Goal: Find specific page/section: Find specific page/section

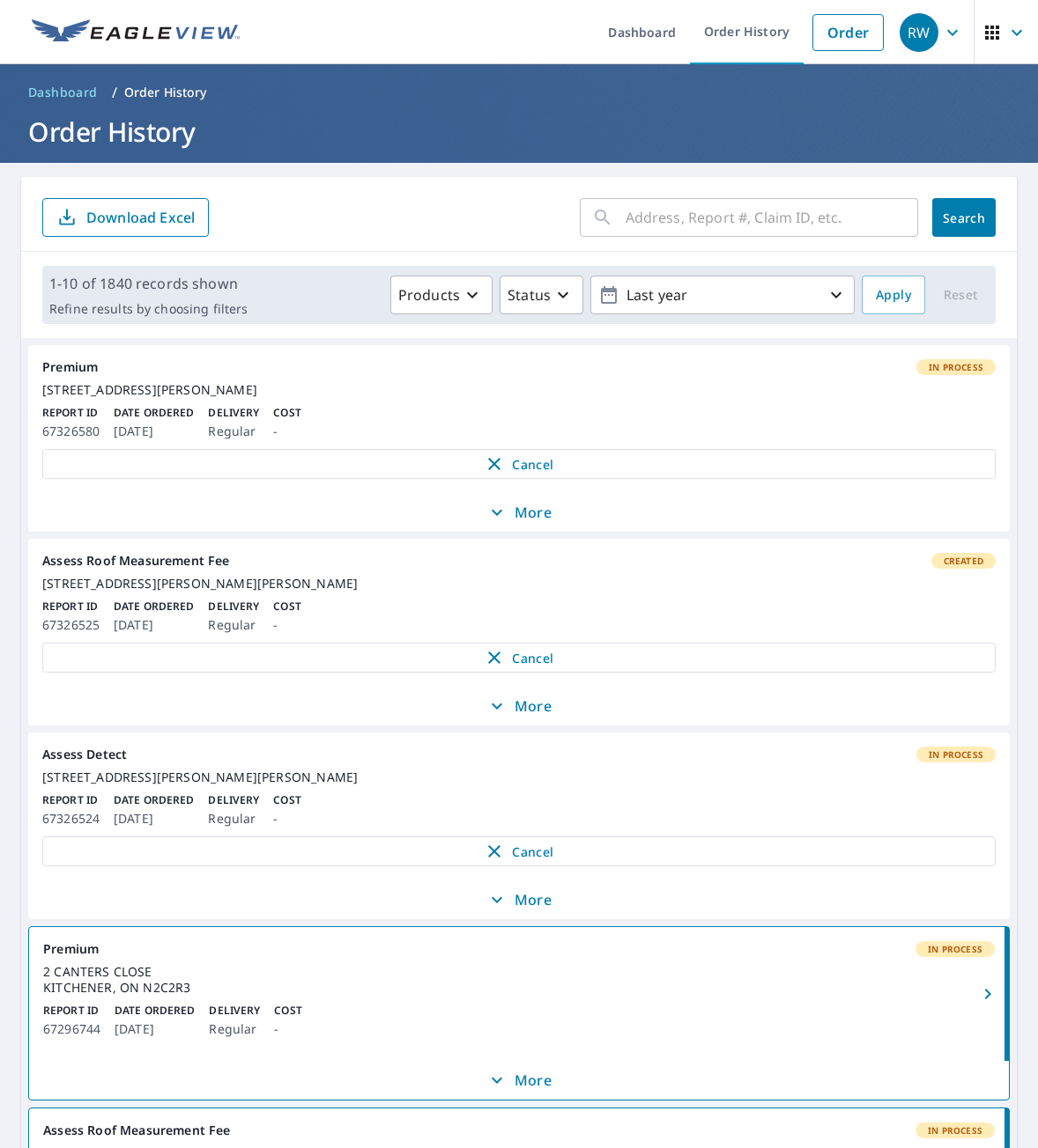
click at [83, 78] on link "Dashboard" at bounding box center [64, 92] width 84 height 28
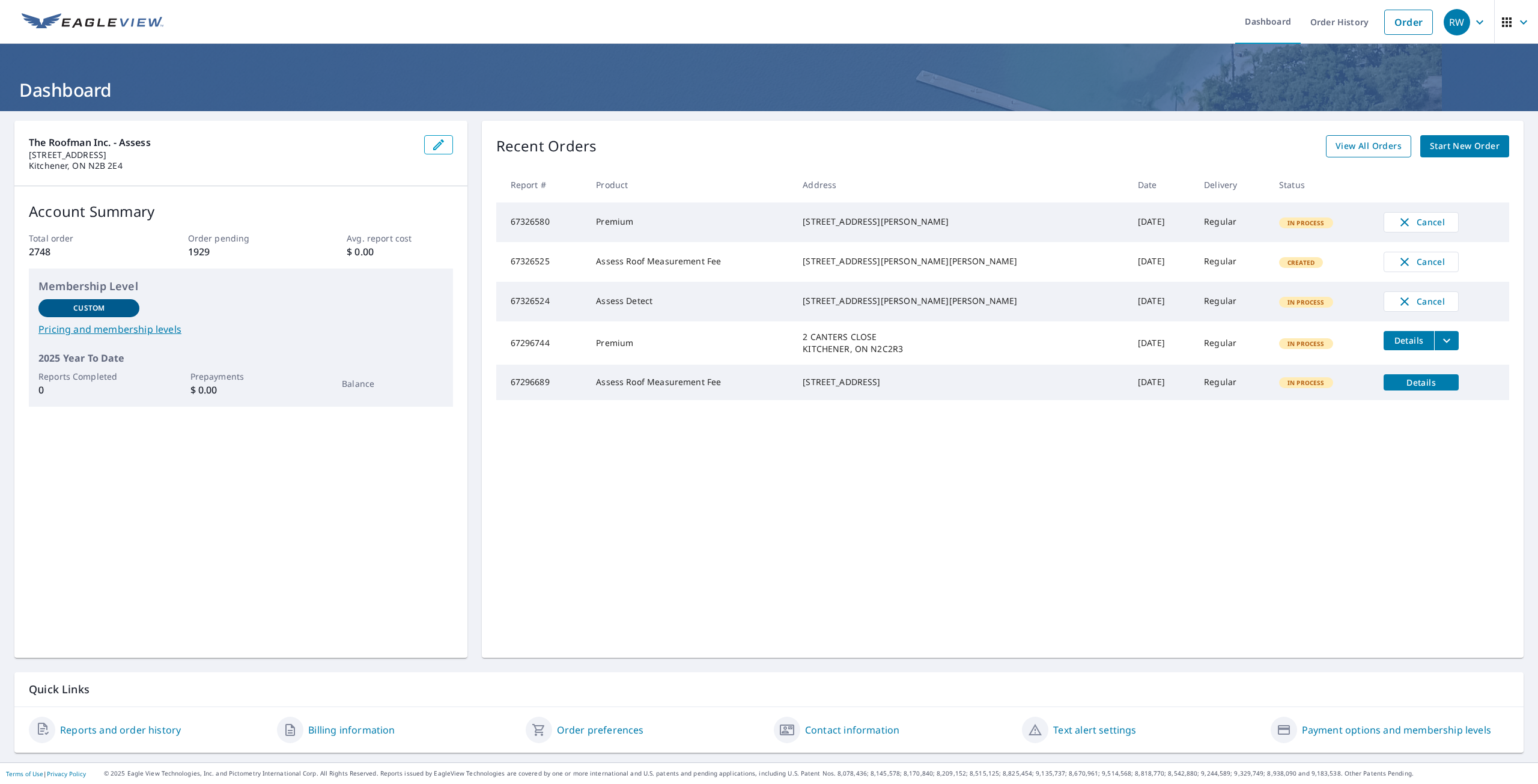
click at [707, 136] on link "View All Orders" at bounding box center [1369, 146] width 85 height 22
